Goal: Task Accomplishment & Management: Use online tool/utility

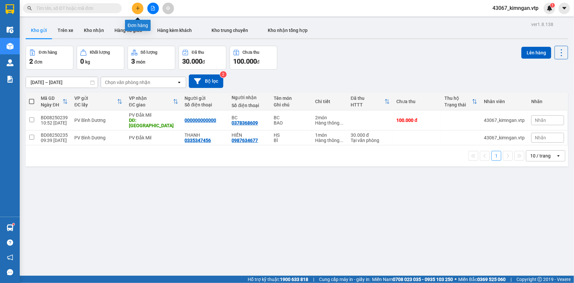
click at [138, 10] on icon "plus" at bounding box center [138, 8] width 5 height 5
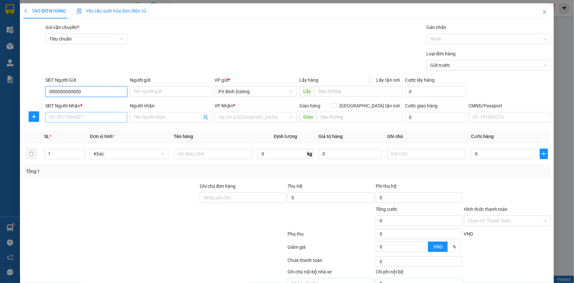
type input "000000000000"
click at [70, 119] on input "SĐT Người Nhận *" at bounding box center [86, 117] width 82 height 11
type input "0345836979"
click at [65, 133] on div "0345836979 - bc" at bounding box center [85, 130] width 73 height 7
type input "bc"
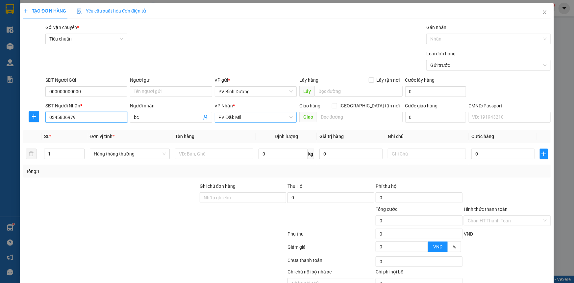
click at [254, 117] on span "PV Đắk Mil" at bounding box center [256, 117] width 74 height 10
type input "0345836979"
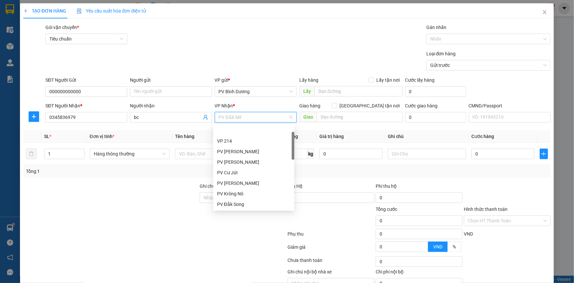
scroll to position [21, 0]
type input "DS"
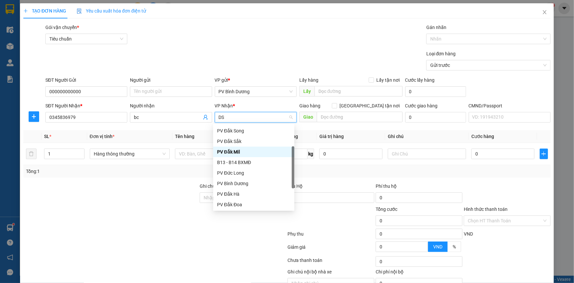
scroll to position [0, 0]
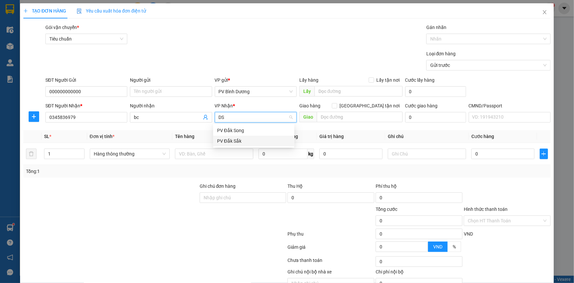
click at [247, 139] on div "PV Đắk Sắk" at bounding box center [253, 140] width 73 height 7
click at [233, 154] on input "text" at bounding box center [214, 153] width 78 height 11
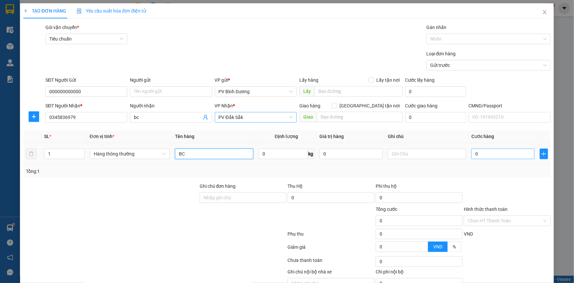
type input "BC"
click at [494, 158] on input "0" at bounding box center [503, 153] width 63 height 11
type input "5"
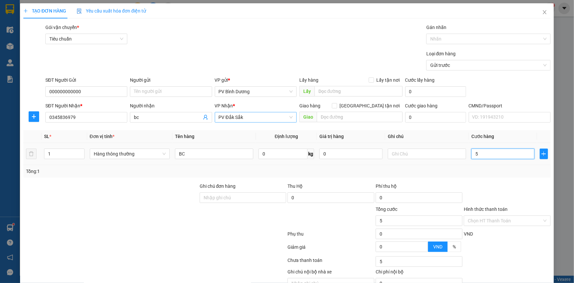
type input "50"
type input "500"
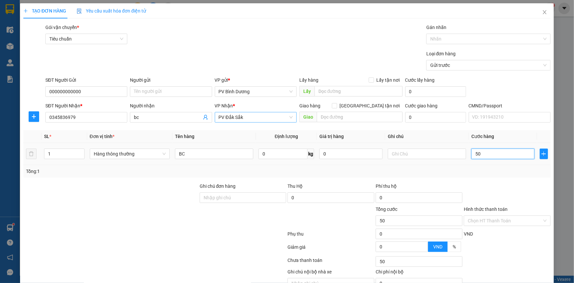
type input "500"
type input "5.000"
type input "50.000"
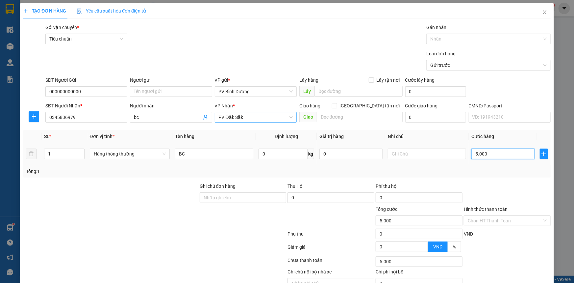
type input "50.000"
click at [402, 154] on input "text" at bounding box center [427, 153] width 78 height 11
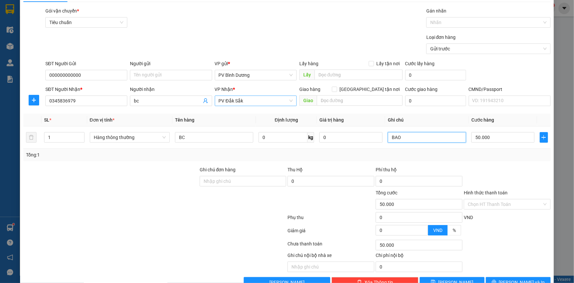
scroll to position [33, 0]
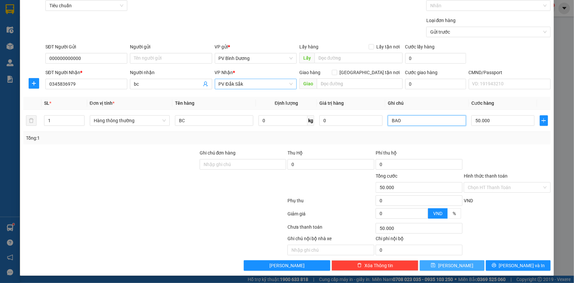
type input "BAO"
click at [460, 265] on button "[PERSON_NAME]" at bounding box center [452, 265] width 65 height 11
type input "0"
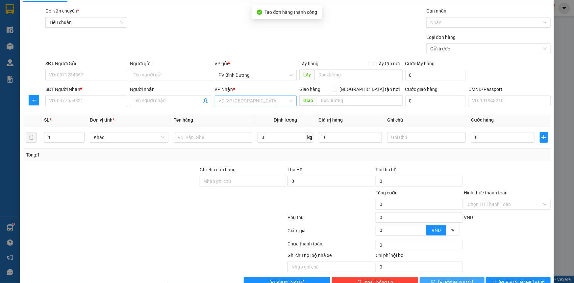
scroll to position [0, 0]
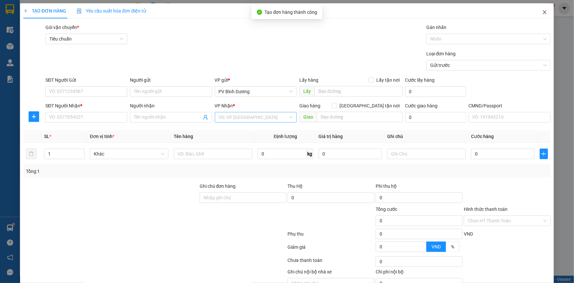
click at [542, 13] on icon "close" at bounding box center [544, 12] width 5 height 5
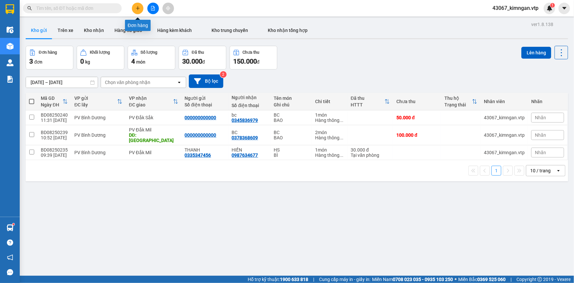
click at [138, 12] on button at bounding box center [138, 9] width 12 height 12
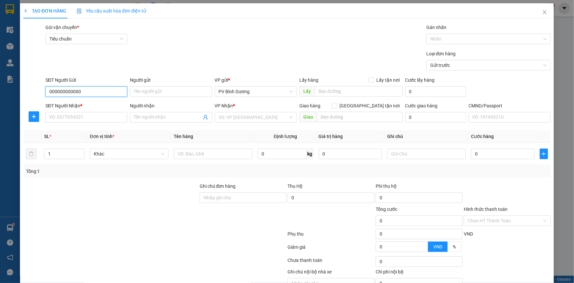
type input "000000000000"
click at [81, 122] on div "SĐT Người Nhận * VD: 0377654321" at bounding box center [86, 113] width 82 height 23
click at [81, 119] on input "SĐT Người Nhận *" at bounding box center [86, 117] width 82 height 11
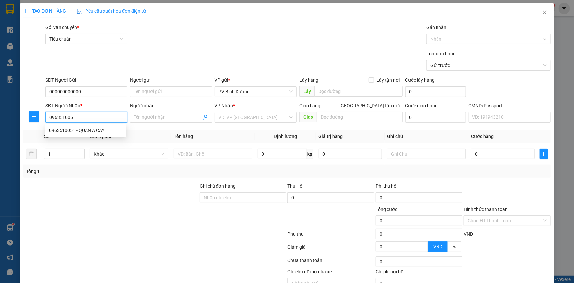
type input "0963510051"
click at [84, 130] on div "0963510051 - QUÁN A CAY" at bounding box center [85, 130] width 73 height 7
type input "QUÁN A CAY"
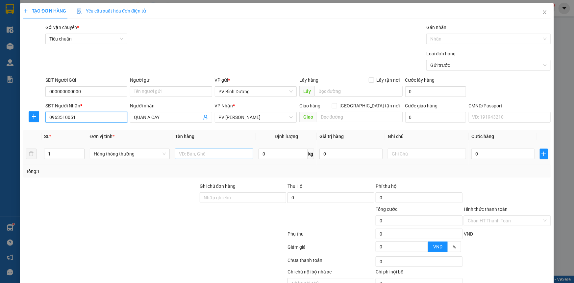
type input "0963510051"
click at [181, 155] on input "text" at bounding box center [214, 153] width 78 height 11
type input "BC"
click at [477, 153] on input "0" at bounding box center [503, 153] width 63 height 11
click at [404, 153] on input "text" at bounding box center [427, 153] width 78 height 11
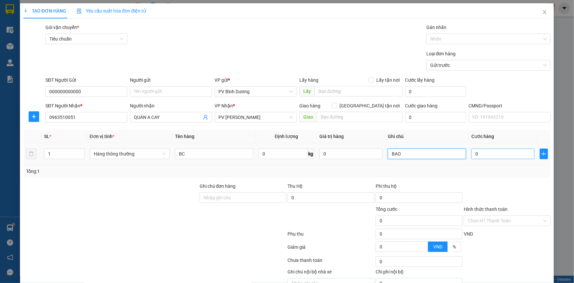
type input "BAO"
click at [494, 155] on input "0" at bounding box center [503, 153] width 63 height 11
type input "5"
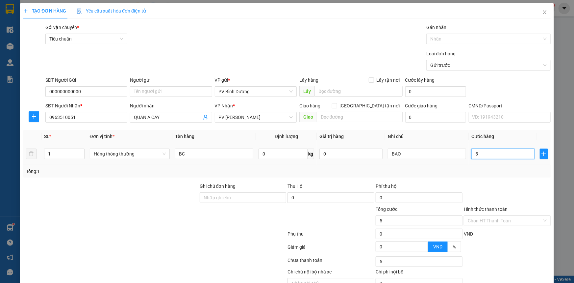
type input "50"
type input "500"
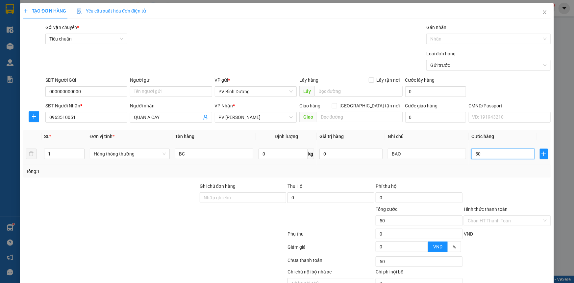
type input "500"
type input "5.000"
type input "50.000"
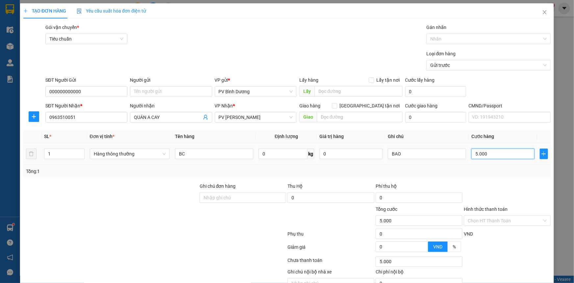
type input "50.000"
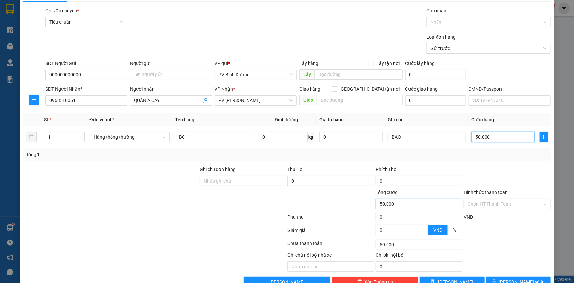
scroll to position [33, 0]
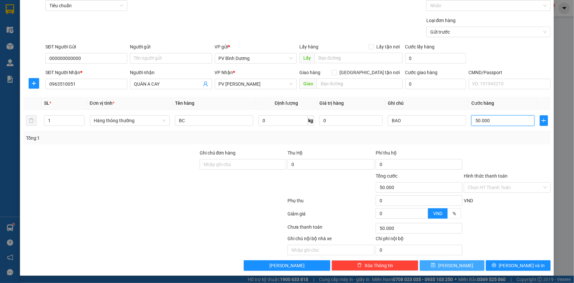
type input "50.000"
click at [450, 263] on span "[PERSON_NAME]" at bounding box center [455, 265] width 35 height 7
type input "0"
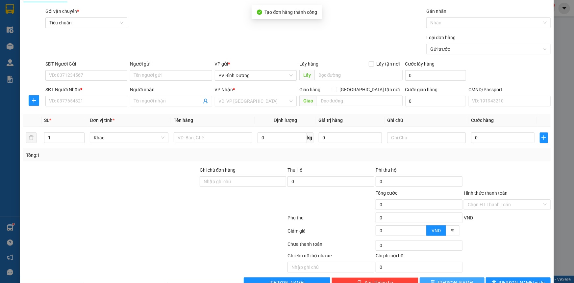
scroll to position [0, 0]
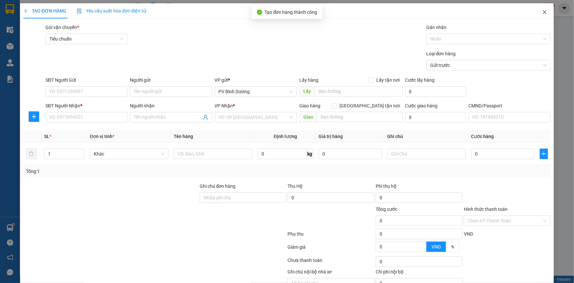
click at [543, 15] on span "Close" at bounding box center [545, 12] width 18 height 18
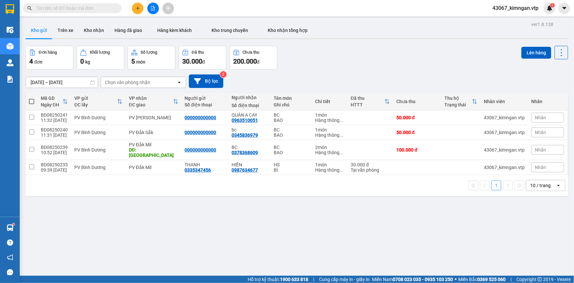
click at [138, 10] on icon "plus" at bounding box center [138, 8] width 5 height 5
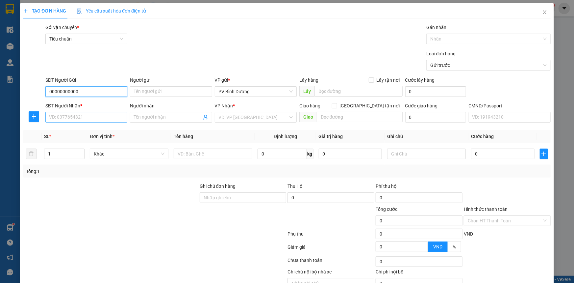
type input "00000000000"
click at [75, 118] on input "SĐT Người Nhận *" at bounding box center [86, 117] width 82 height 11
type input "0846770800"
click at [74, 128] on div "0846770800 - tuyển/ OK" at bounding box center [85, 130] width 73 height 7
type input "tuyển/ OK"
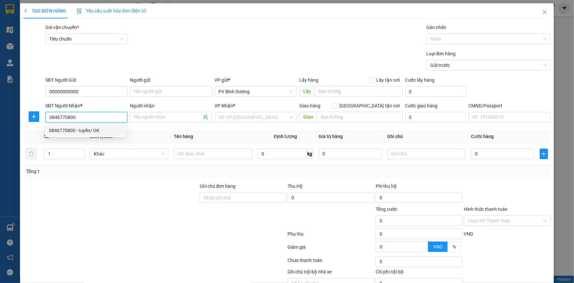
type input "CX ĐẠI NGÀN"
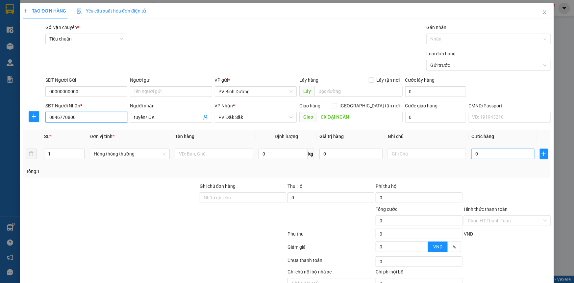
type input "0846770800"
click at [475, 150] on input "0" at bounding box center [503, 153] width 63 height 11
type input "5"
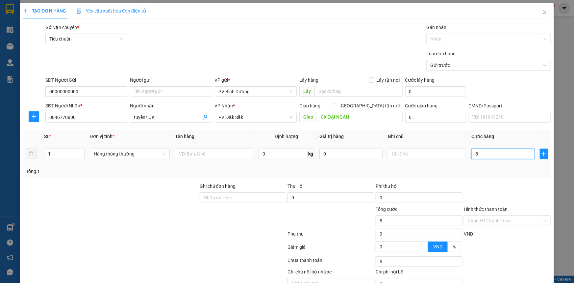
type input "50"
type input "500"
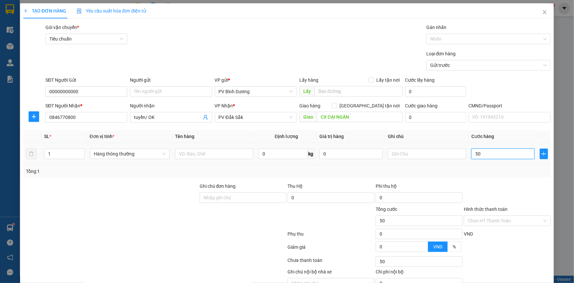
type input "500"
type input "5.000"
type input "50.000"
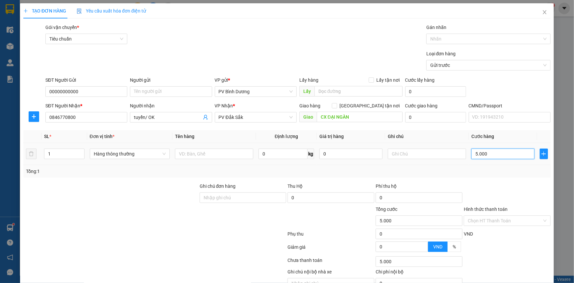
type input "50.000"
click at [392, 152] on input "text" at bounding box center [427, 153] width 78 height 11
type input "BAO"
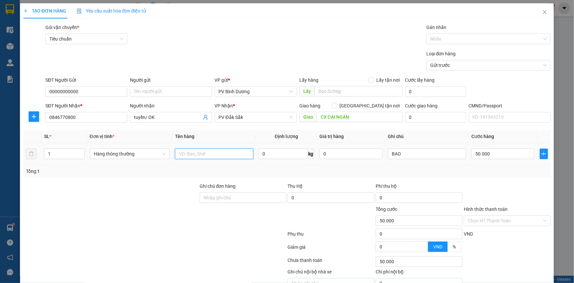
click at [224, 151] on input "text" at bounding box center [214, 153] width 78 height 11
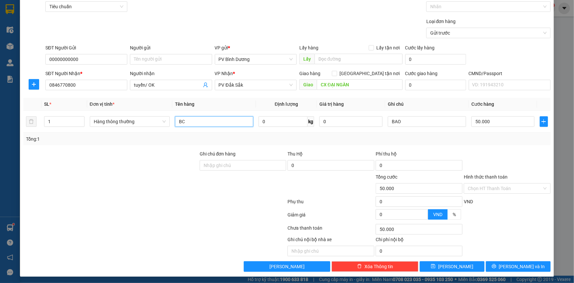
scroll to position [33, 0]
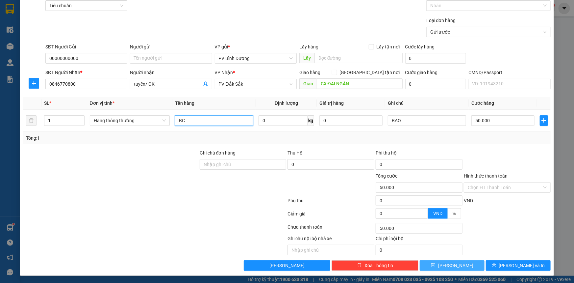
type input "BC"
click at [457, 266] on button "[PERSON_NAME]" at bounding box center [452, 265] width 65 height 11
type input "0"
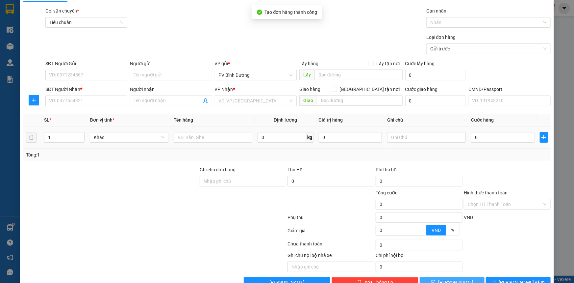
scroll to position [0, 0]
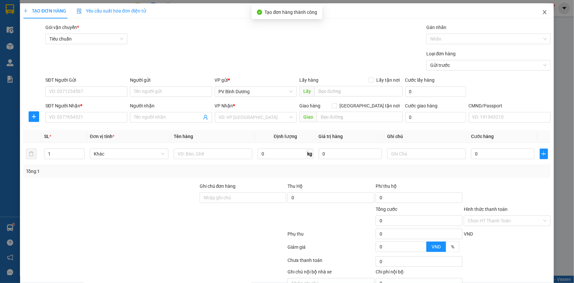
click at [543, 13] on icon "close" at bounding box center [545, 12] width 4 height 4
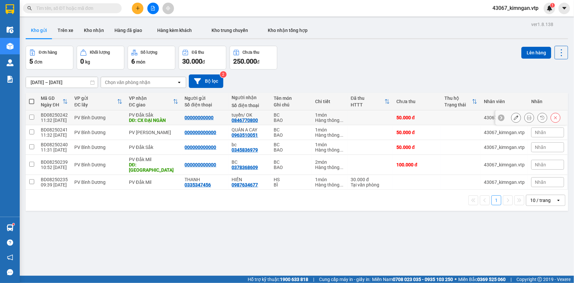
click at [31, 118] on input "checkbox" at bounding box center [31, 117] width 5 height 5
checkbox input "true"
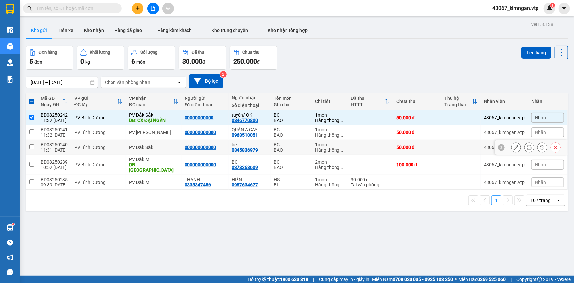
click at [33, 146] on input "checkbox" at bounding box center [31, 146] width 5 height 5
checkbox input "true"
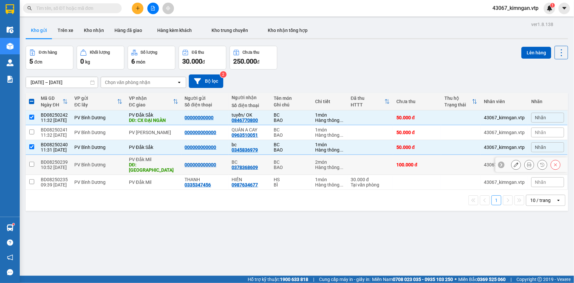
click at [33, 162] on input "checkbox" at bounding box center [31, 164] width 5 height 5
checkbox input "true"
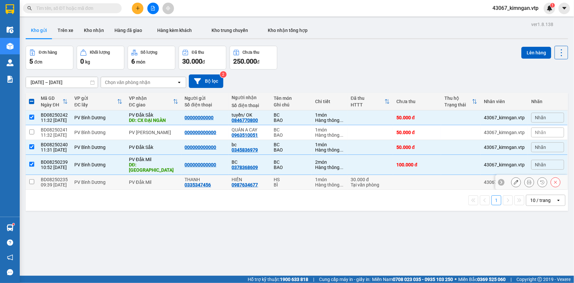
click at [33, 179] on input "checkbox" at bounding box center [31, 181] width 5 height 5
checkbox input "true"
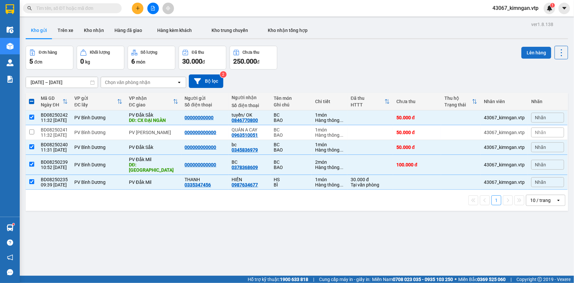
click at [530, 55] on button "Lên hàng" at bounding box center [537, 53] width 30 height 12
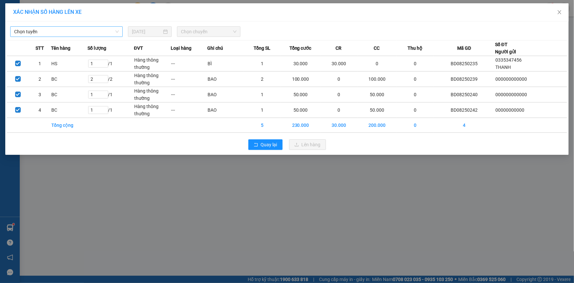
click at [99, 30] on span "Chọn tuyến" at bounding box center [66, 32] width 105 height 10
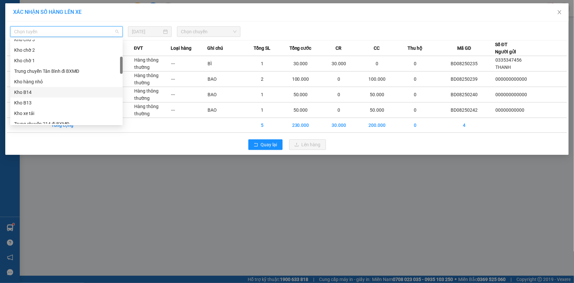
scroll to position [179, 0]
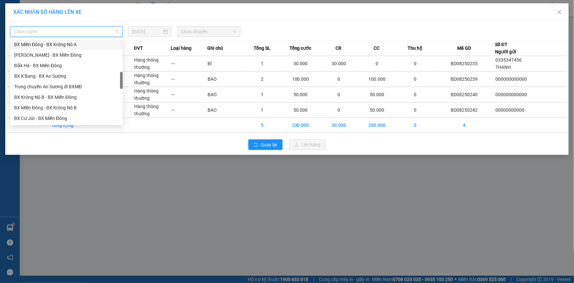
click at [84, 45] on div "BX Miền Đông - BX Krông Nô A" at bounding box center [66, 44] width 105 height 7
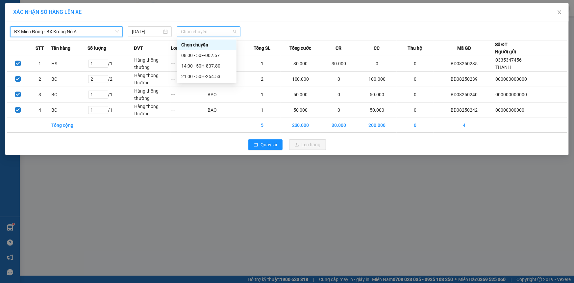
click at [192, 30] on span "Chọn chuyến" at bounding box center [209, 32] width 56 height 10
click at [196, 65] on div "14:00 - 50H-807.80" at bounding box center [206, 65] width 51 height 7
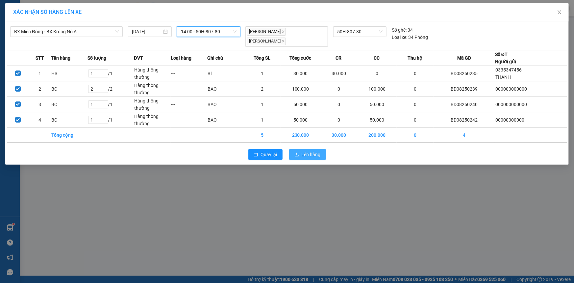
click at [307, 151] on span "Lên hàng" at bounding box center [311, 154] width 19 height 7
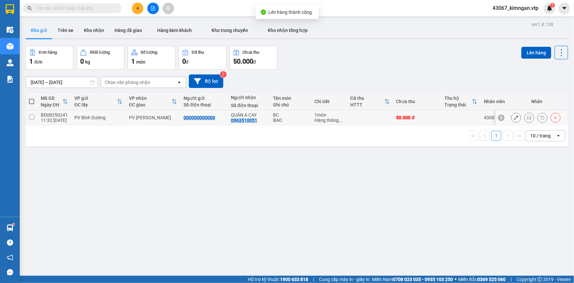
click at [32, 118] on input "checkbox" at bounding box center [31, 117] width 5 height 5
checkbox input "true"
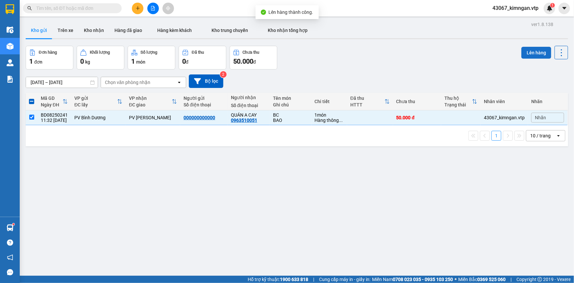
click at [527, 48] on button "Lên hàng" at bounding box center [537, 53] width 30 height 12
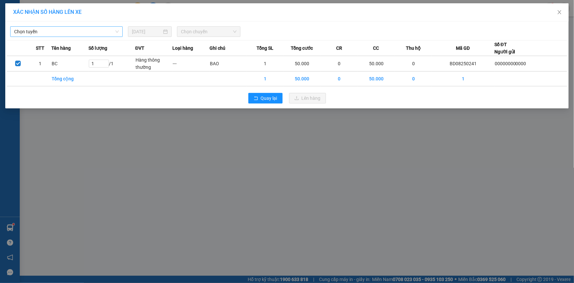
click at [92, 31] on span "Chọn tuyến" at bounding box center [66, 32] width 105 height 10
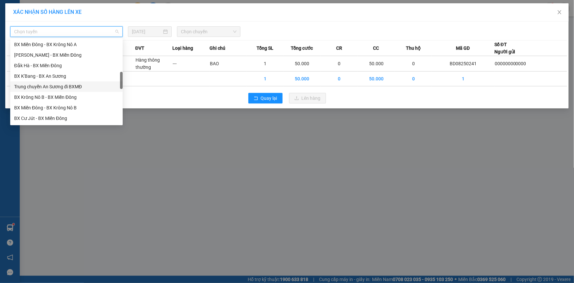
scroll to position [239, 0]
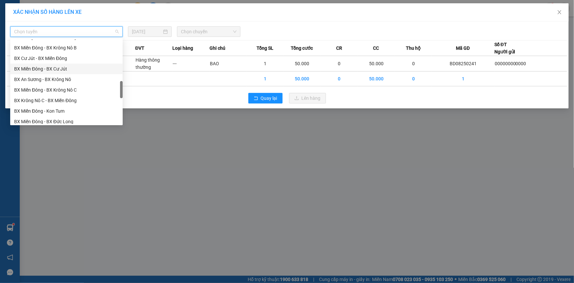
click at [73, 72] on div "BX Miền Đông - BX Cư Jút" at bounding box center [66, 69] width 113 height 11
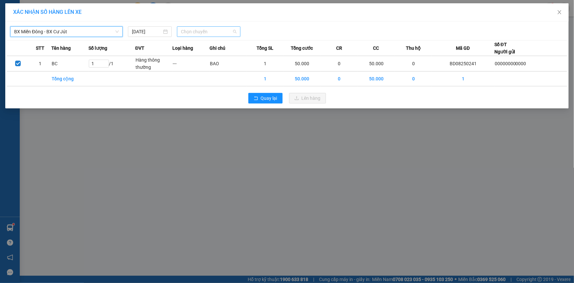
click at [206, 31] on span "Chọn chuyến" at bounding box center [209, 32] width 56 height 10
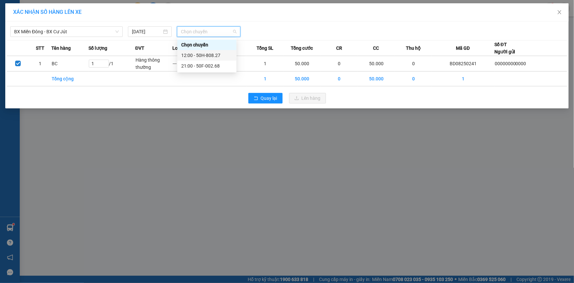
click at [197, 57] on div "12:00 - 50H-808.27" at bounding box center [206, 55] width 51 height 7
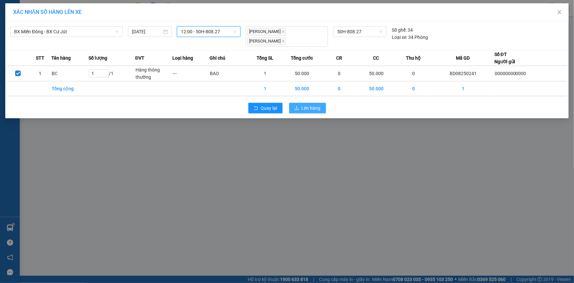
click at [311, 104] on span "Lên hàng" at bounding box center [311, 107] width 19 height 7
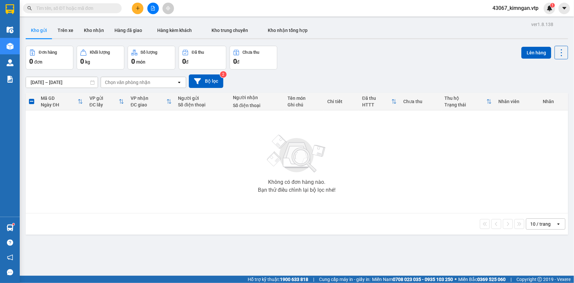
click at [63, 10] on input "text" at bounding box center [75, 8] width 78 height 7
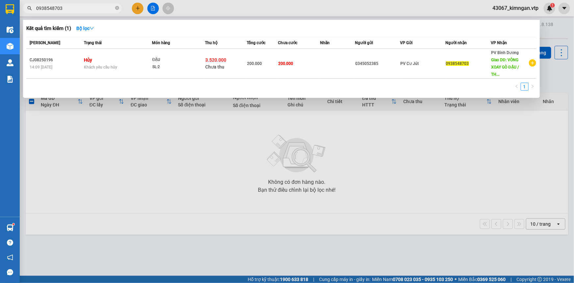
type input "0938548703"
click at [80, 227] on div at bounding box center [287, 141] width 574 height 283
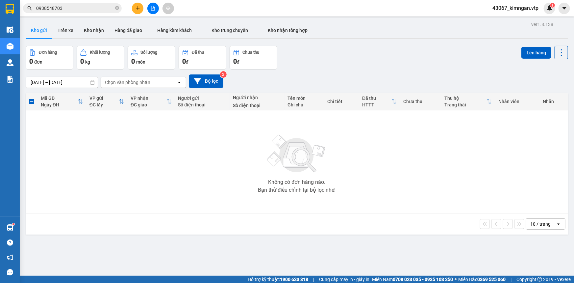
click at [70, 9] on input "0938548703" at bounding box center [75, 8] width 78 height 7
